Goal: Task Accomplishment & Management: Manage account settings

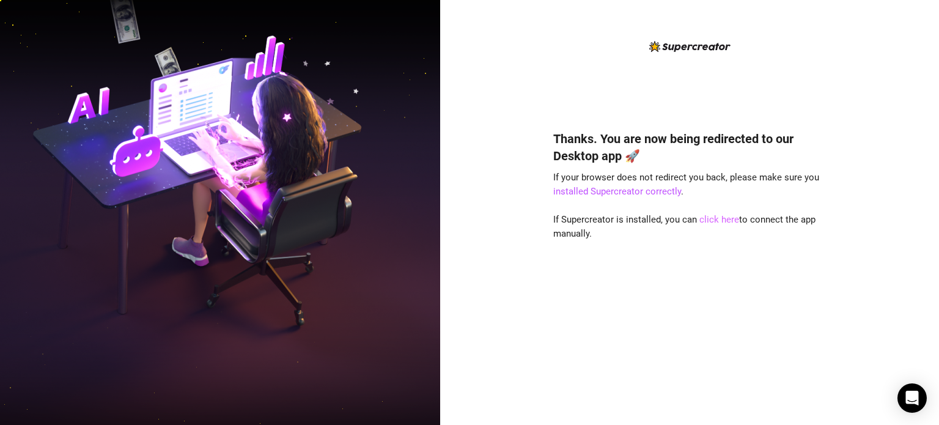
click at [719, 219] on link "click here" at bounding box center [719, 219] width 40 height 11
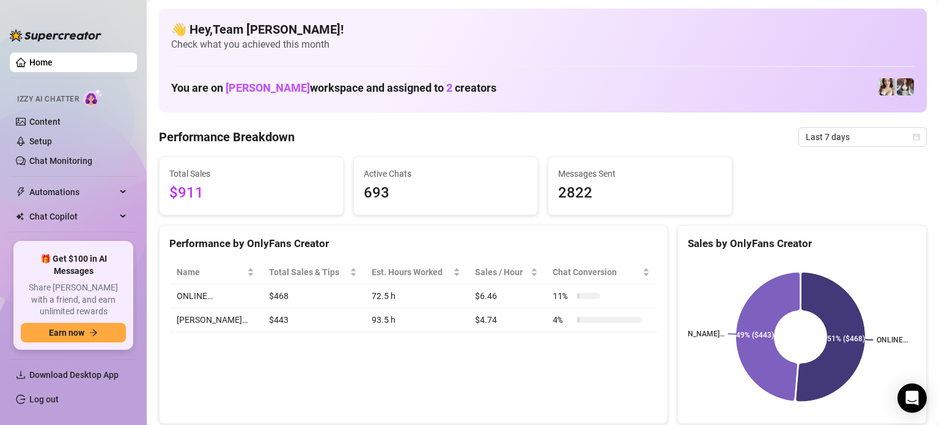
scroll to position [37, 0]
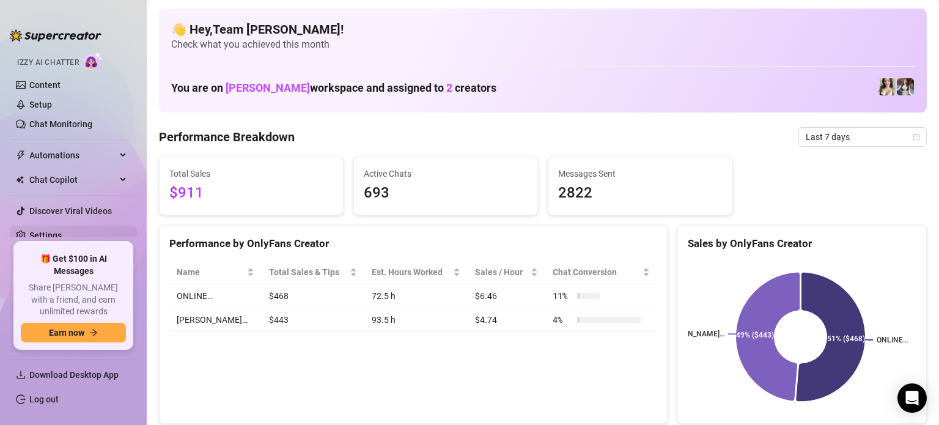
click at [46, 230] on link "Settings" at bounding box center [45, 235] width 32 height 10
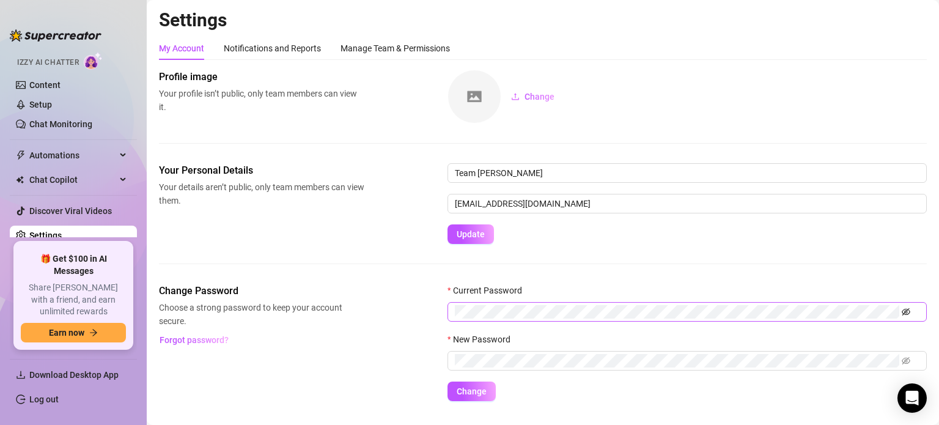
click at [909, 309] on icon "eye-invisible" at bounding box center [906, 311] width 9 height 9
click at [345, 391] on div "Change Password Choose a strong password to keep your account secure. Forgot pa…" at bounding box center [543, 342] width 768 height 117
click at [449, 296] on div "Current Password" at bounding box center [686, 308] width 479 height 49
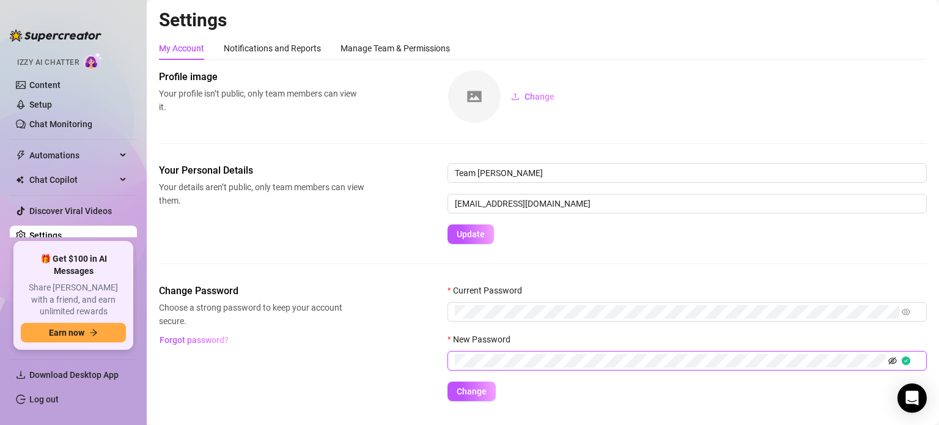
click at [894, 359] on icon "eye-invisible" at bounding box center [892, 360] width 9 height 9
click at [354, 361] on div "Change Password Choose a strong password to keep your account secure. Forgot pa…" at bounding box center [543, 342] width 768 height 117
click at [416, 358] on div "Change Password Choose a strong password to keep your account secure. Forgot pa…" at bounding box center [543, 342] width 768 height 117
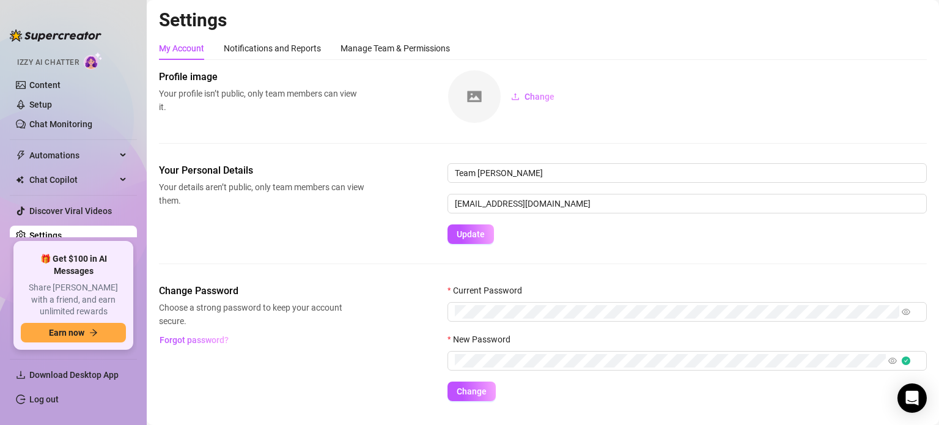
drag, startPoint x: 405, startPoint y: 325, endPoint x: 414, endPoint y: 330, distance: 10.2
click at [405, 325] on div "Change Password Choose a strong password to keep your account secure. Forgot pa…" at bounding box center [543, 342] width 768 height 117
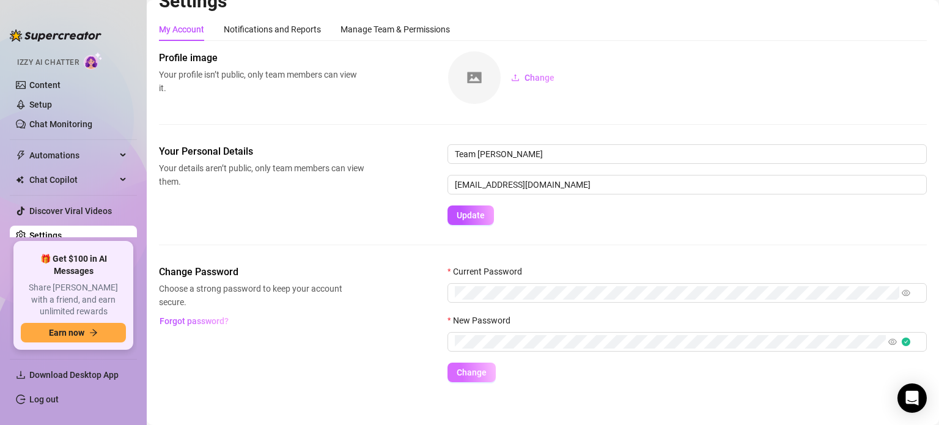
scroll to position [27, 0]
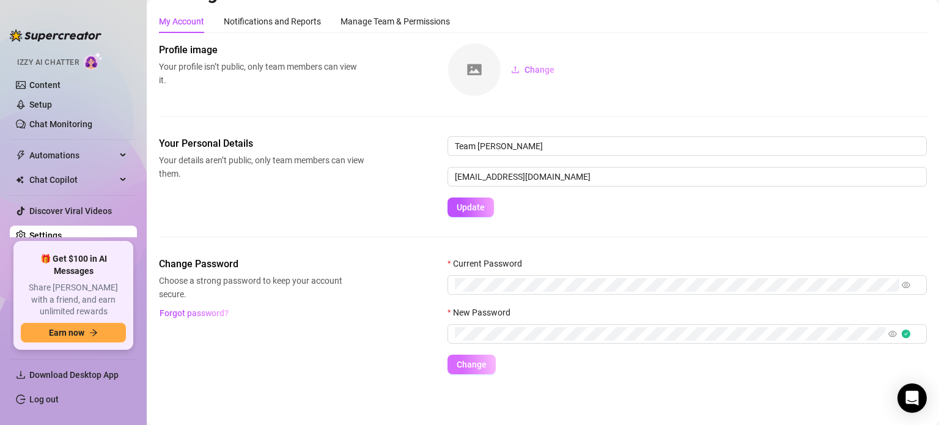
click at [482, 358] on button "Change" at bounding box center [471, 364] width 48 height 20
click at [472, 365] on span "Change" at bounding box center [472, 364] width 30 height 10
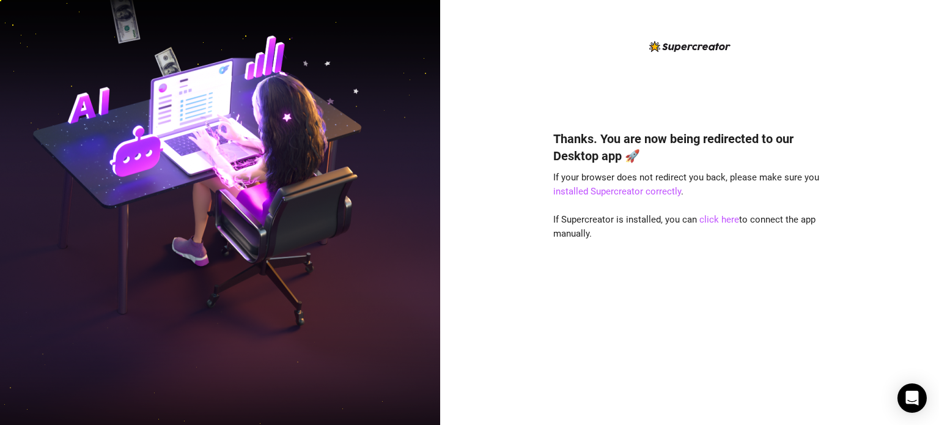
click at [563, 58] on div "Thanks. You are now being redirected to our Desktop app 🚀 If your browser does …" at bounding box center [689, 222] width 273 height 366
